Goal: Transaction & Acquisition: Purchase product/service

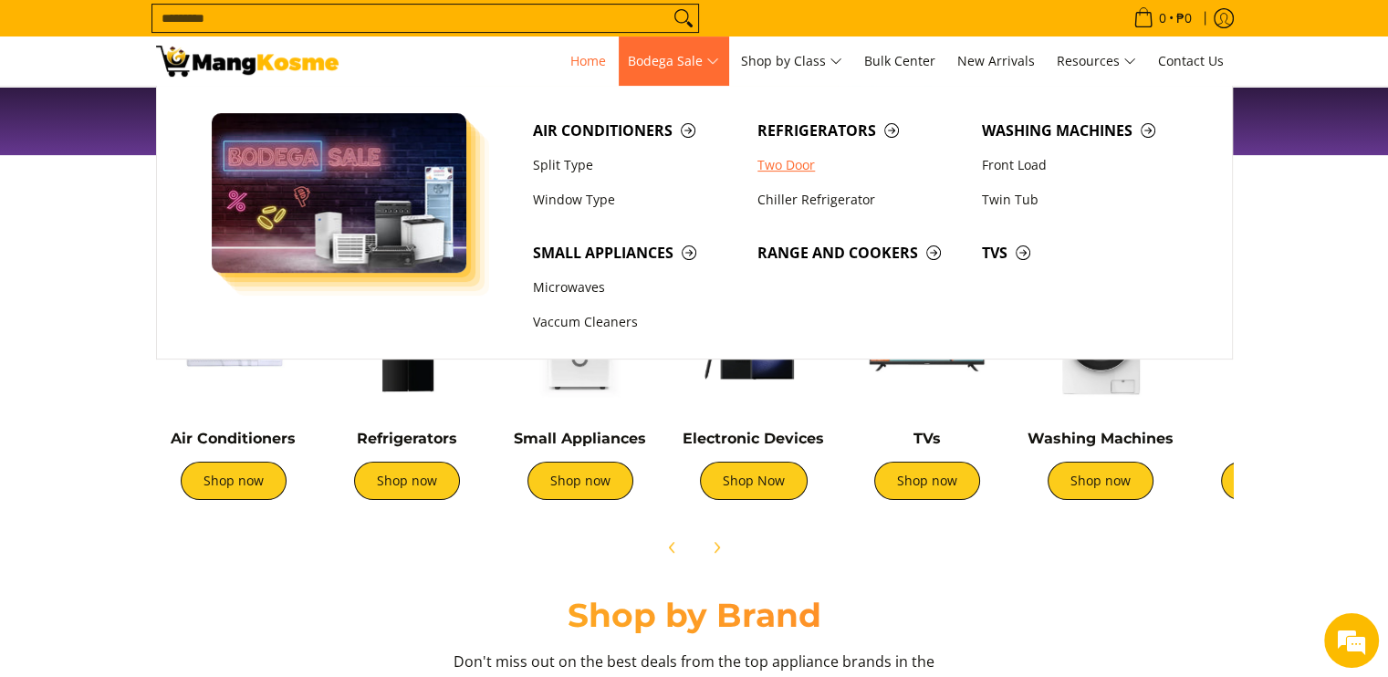
scroll to position [0, 1451]
click at [800, 138] on span "Refrigerators" at bounding box center [861, 131] width 206 height 23
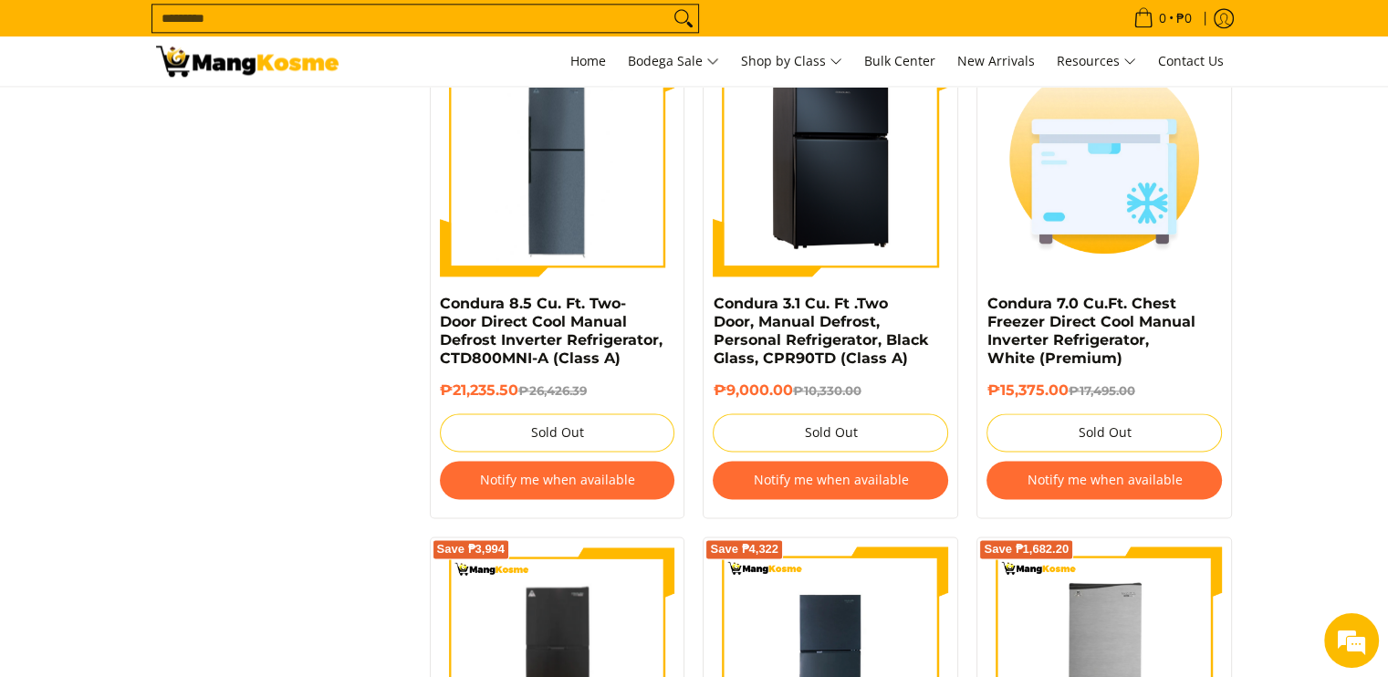
scroll to position [2373, 0]
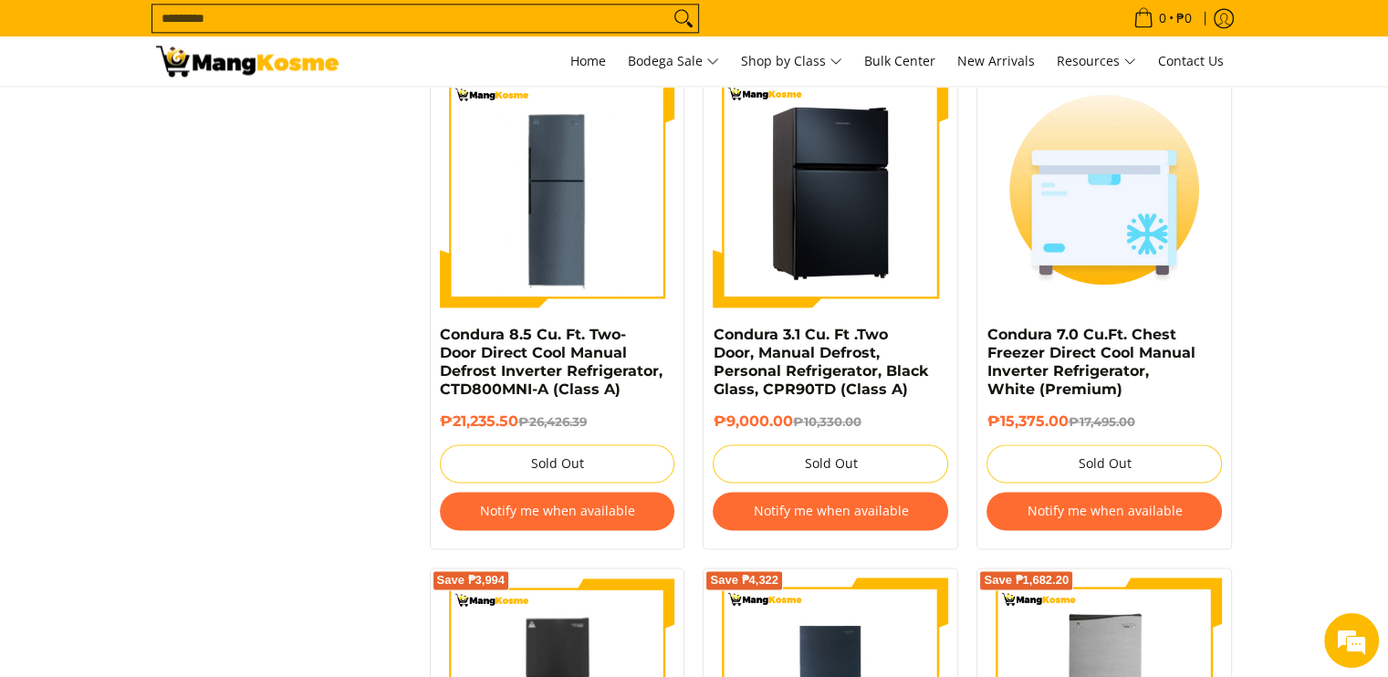
click at [813, 204] on img at bounding box center [830, 189] width 235 height 235
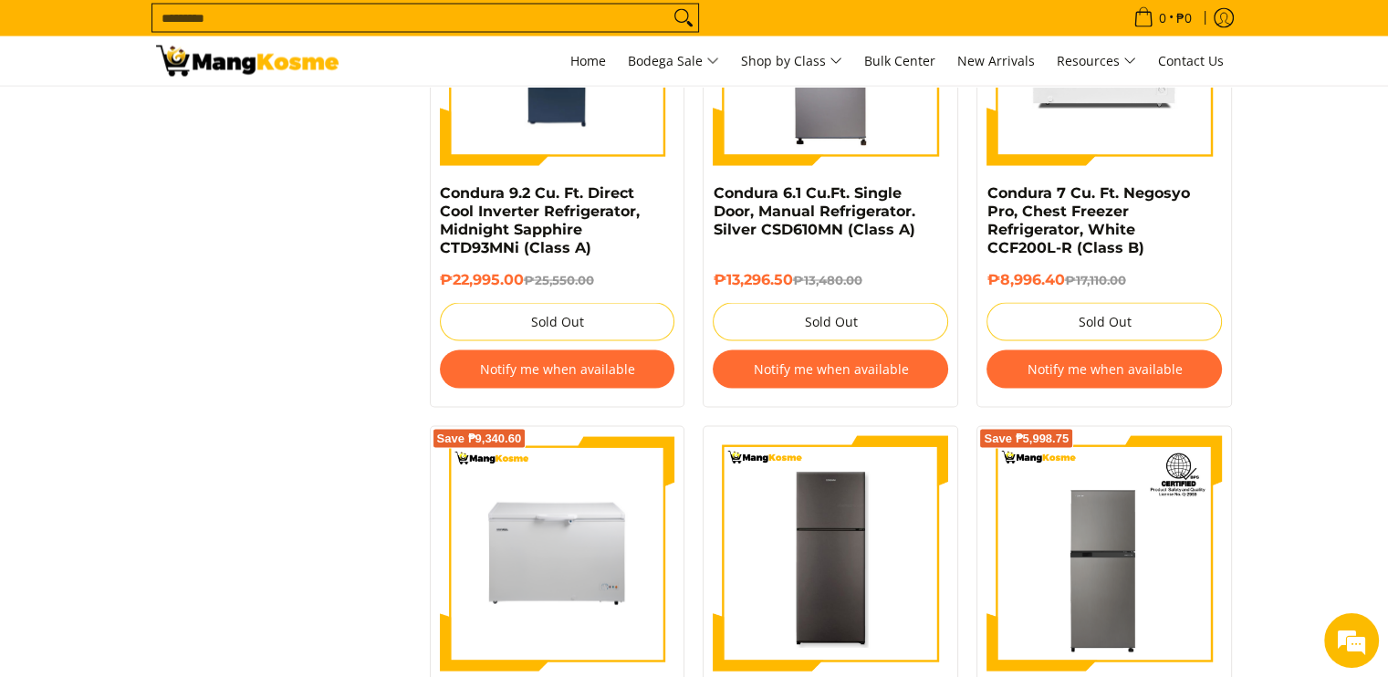
scroll to position [2908, 0]
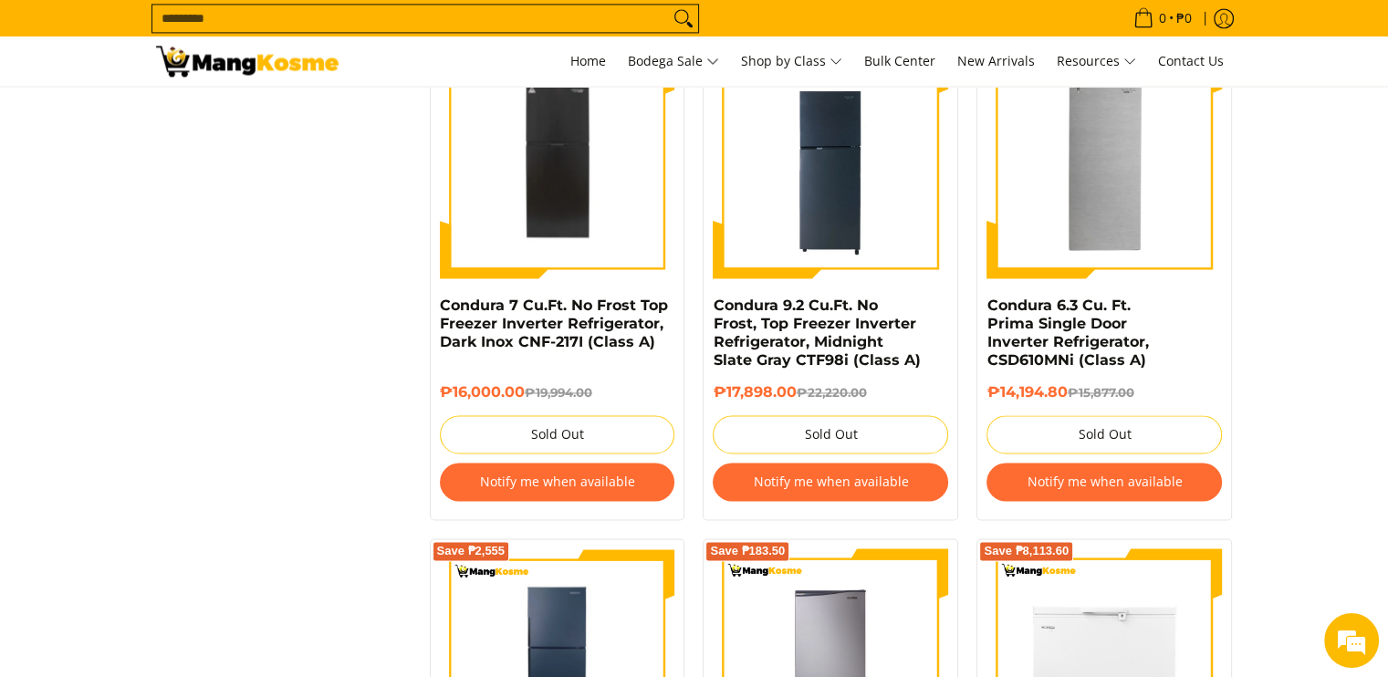
click at [503, 20] on input "Search..." at bounding box center [410, 18] width 517 height 27
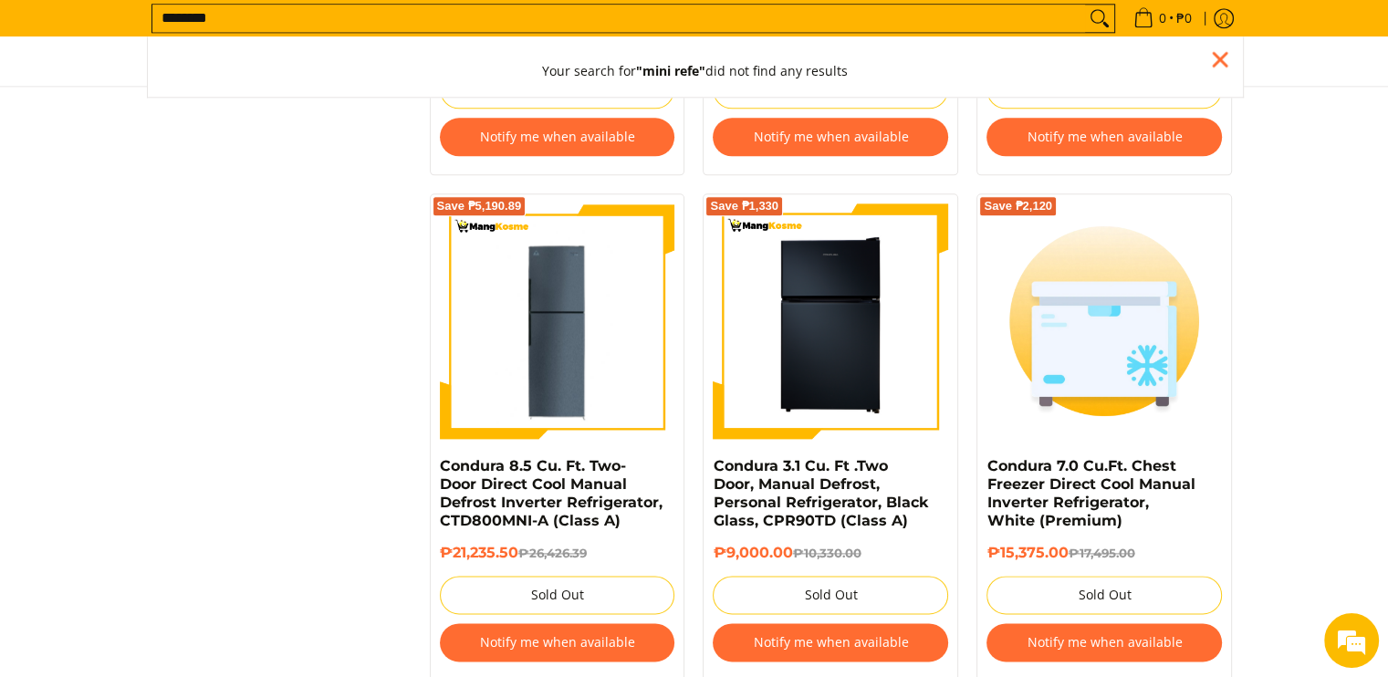
scroll to position [2164, 0]
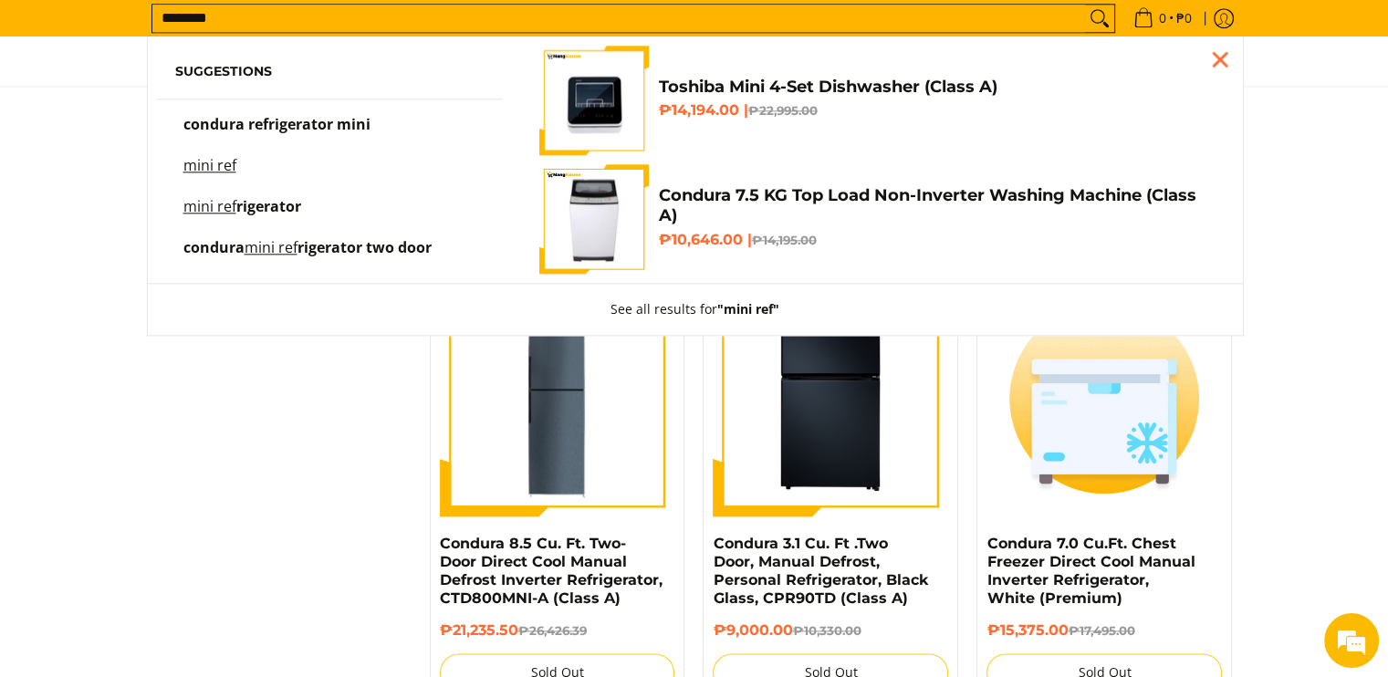
type input "********"
click at [366, 205] on link "mini ref rigerator" at bounding box center [330, 216] width 310 height 32
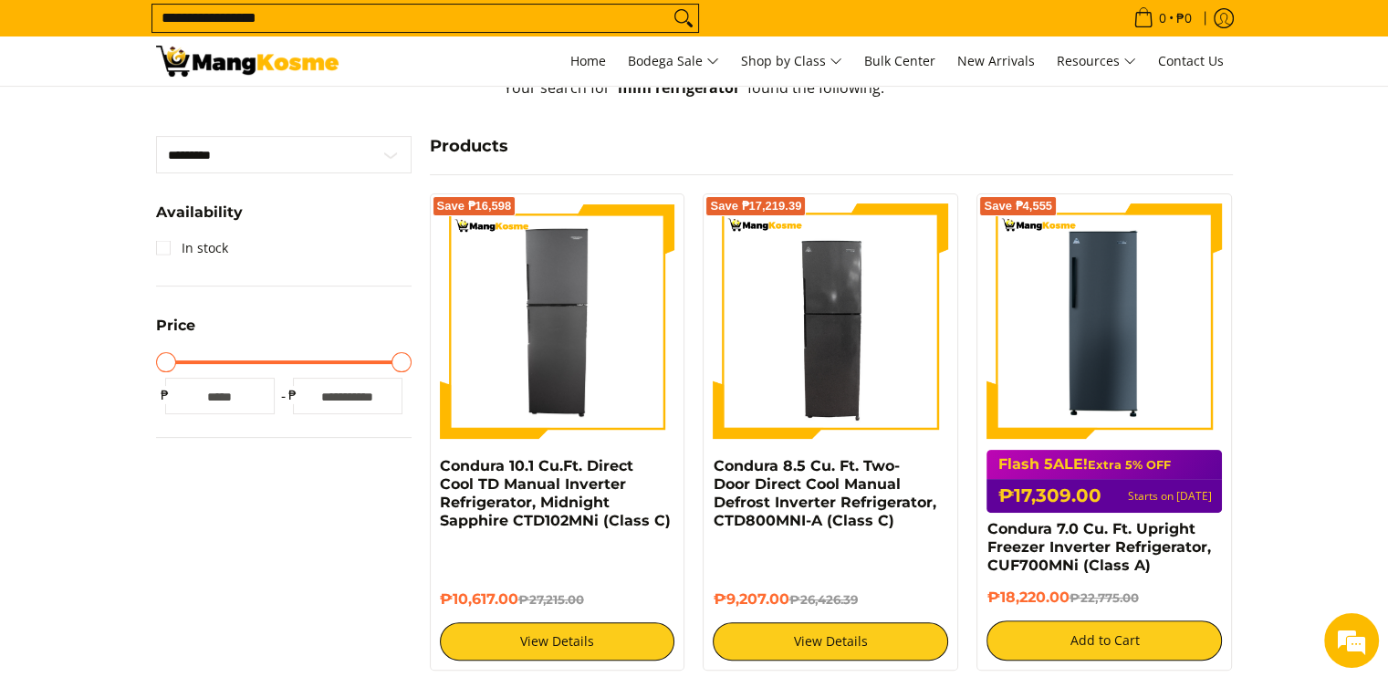
scroll to position [398, 0]
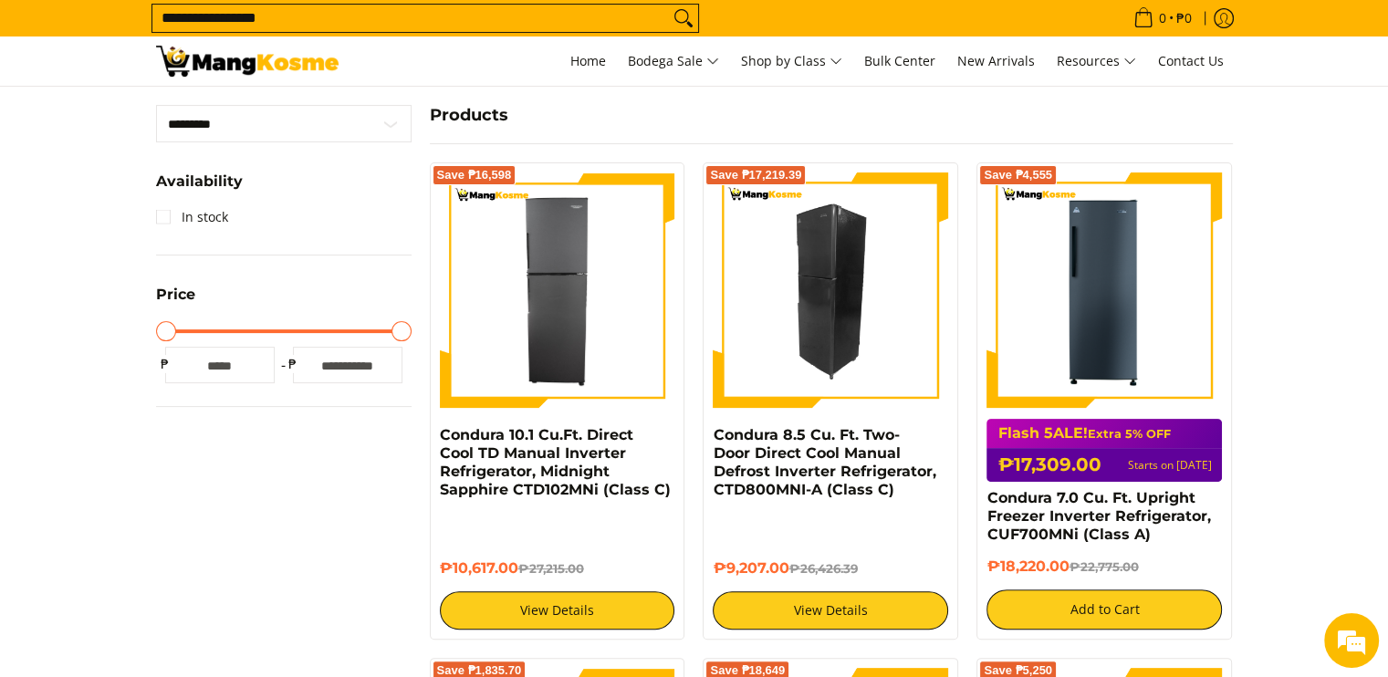
click at [894, 271] on img at bounding box center [830, 290] width 235 height 235
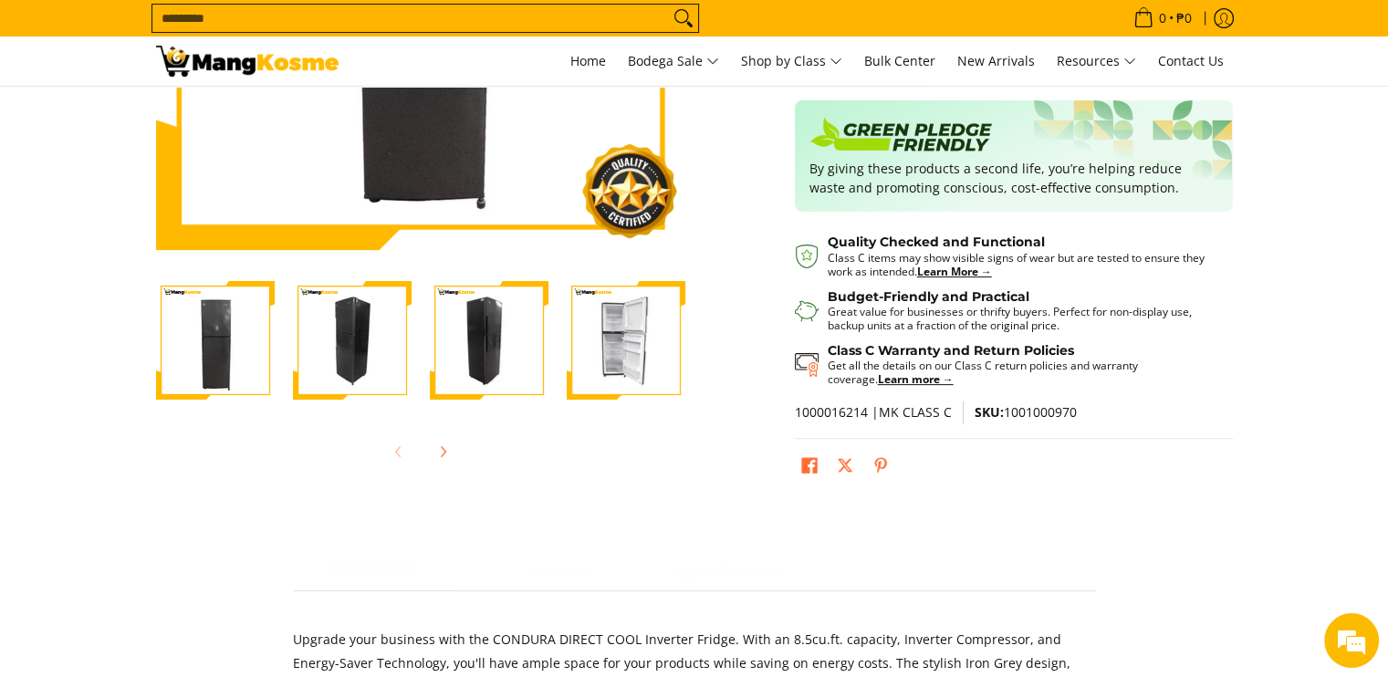
scroll to position [456, 0]
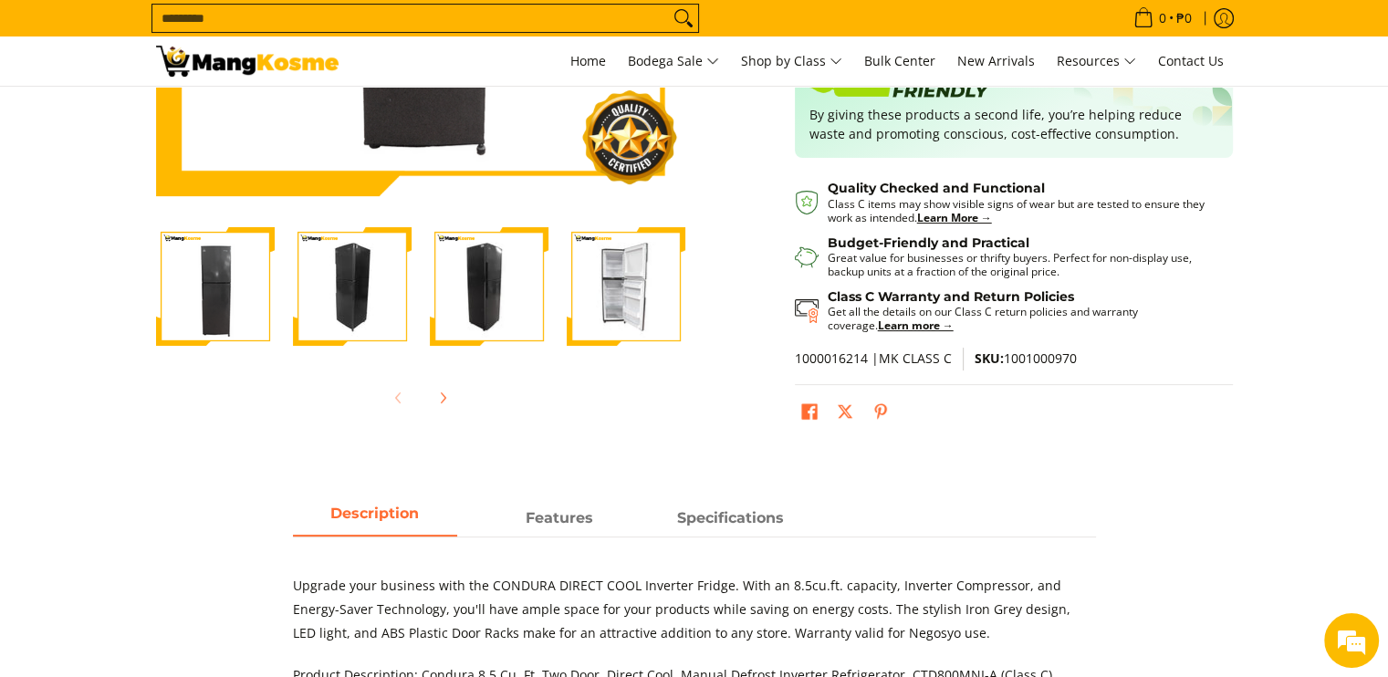
click at [622, 267] on img "Condura 8.5 Cu. Ft. Two-Door Direct Cool Manual Defrost Inverter Refrigerator, …" at bounding box center [626, 286] width 119 height 119
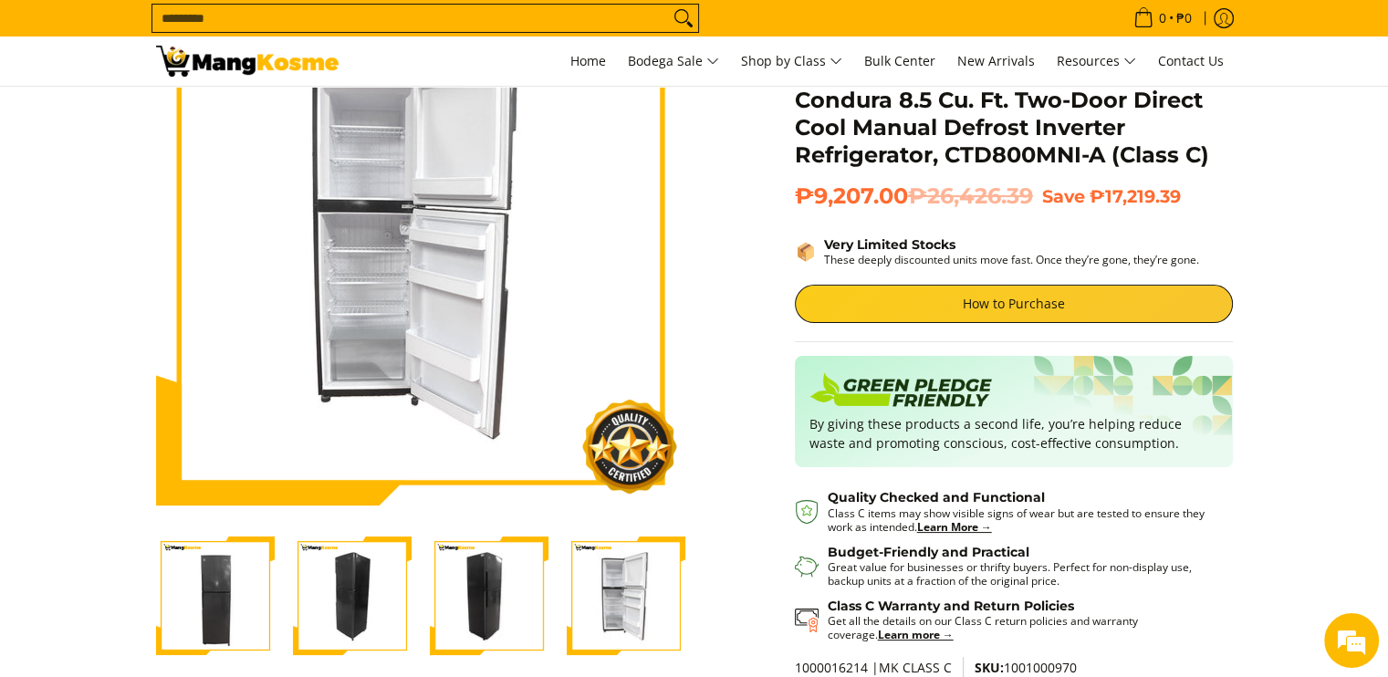
scroll to position [91, 0]
